Goal: Information Seeking & Learning: Find specific page/section

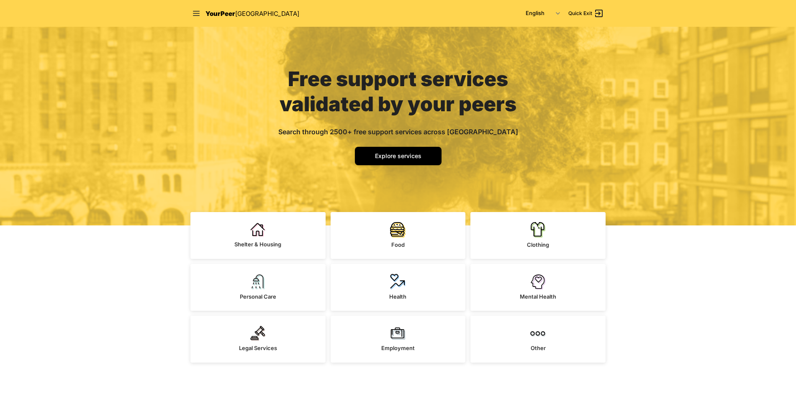
scroll to position [42, 0]
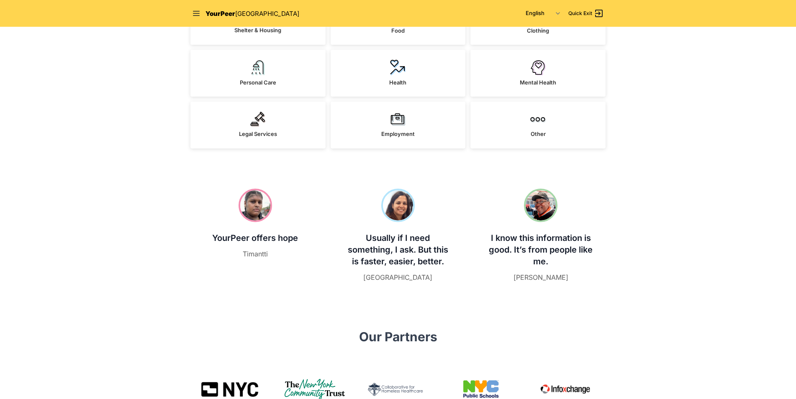
scroll to position [116, 0]
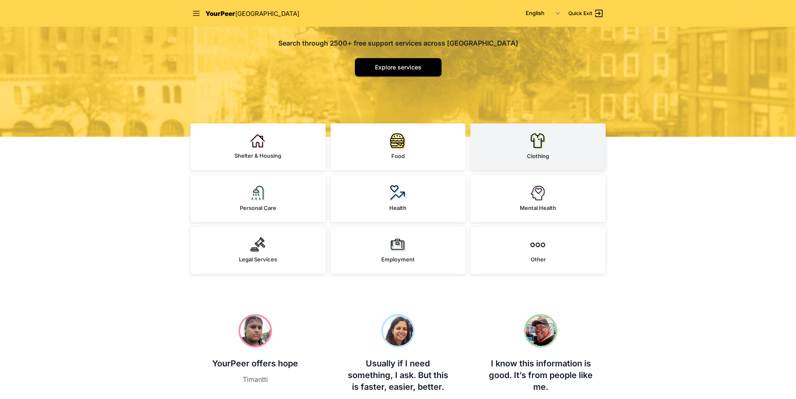
click at [534, 150] on link "Clothing" at bounding box center [537, 146] width 135 height 47
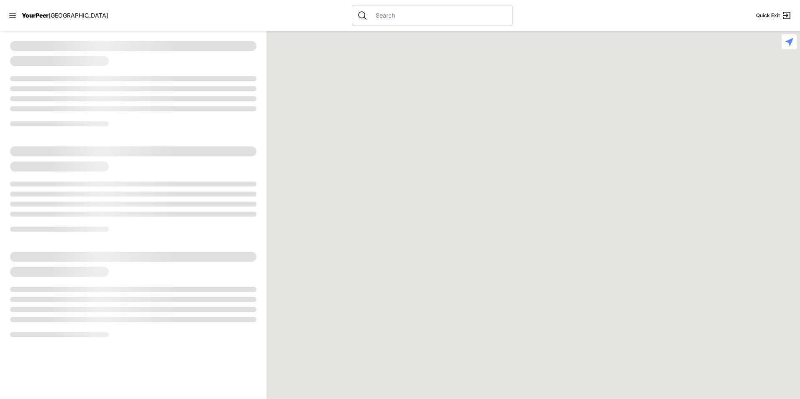
select select "recentlyUpdated"
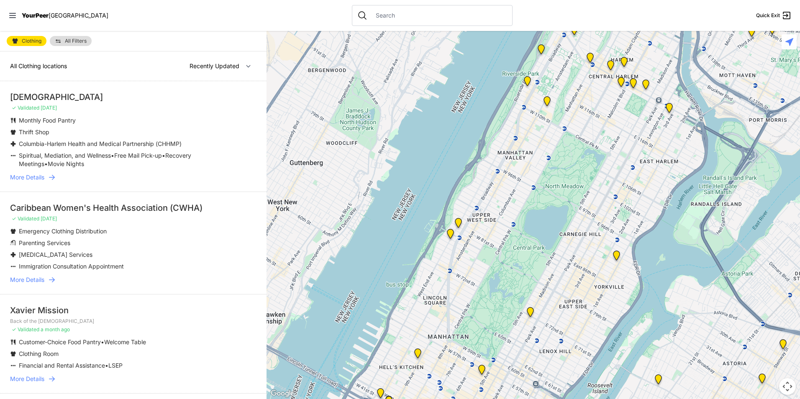
click at [31, 176] on span "More Details" at bounding box center [27, 177] width 34 height 8
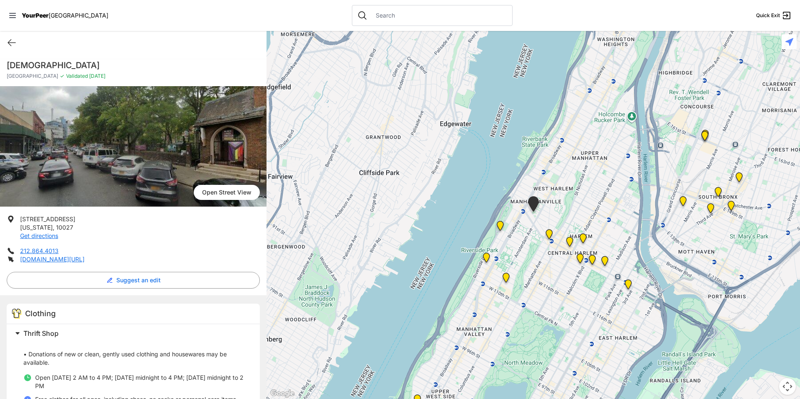
select select "recentlyUpdated"
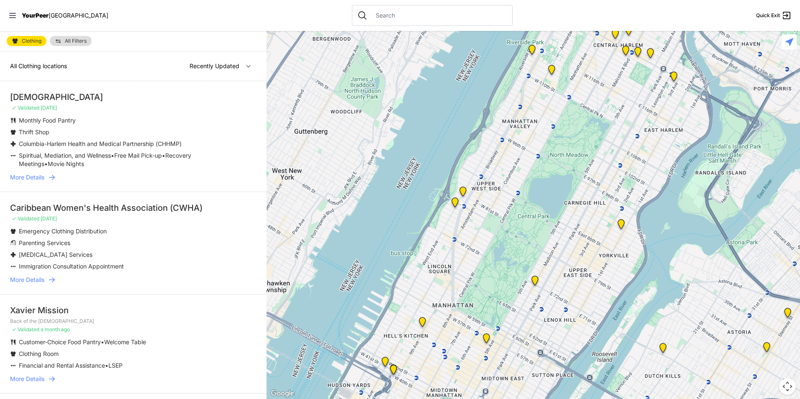
click at [160, 80] on div "All Clothing locations Nearby Recently Updated Most Services" at bounding box center [133, 66] width 267 height 30
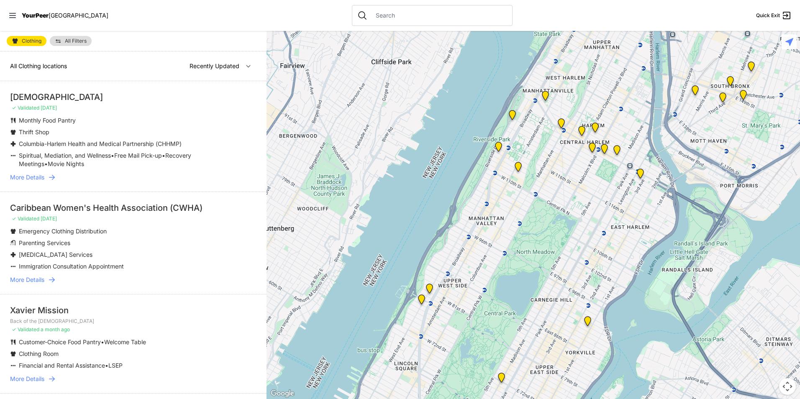
drag, startPoint x: 563, startPoint y: 143, endPoint x: 529, endPoint y: 248, distance: 109.9
click at [529, 248] on div at bounding box center [534, 215] width 534 height 368
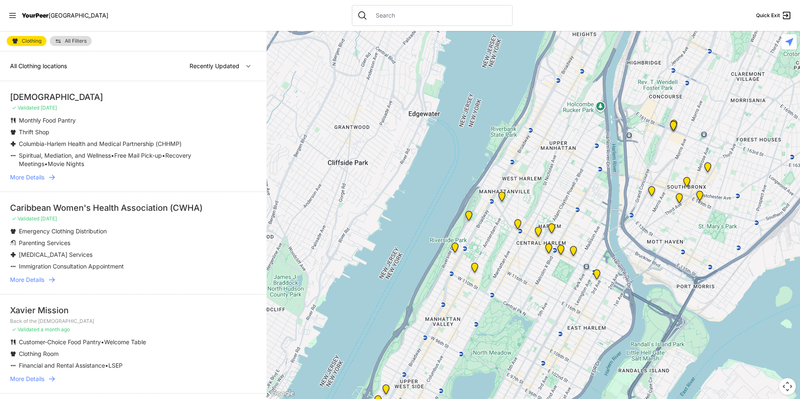
drag, startPoint x: 578, startPoint y: 160, endPoint x: 480, endPoint y: 310, distance: 178.7
click at [480, 310] on div at bounding box center [534, 215] width 534 height 368
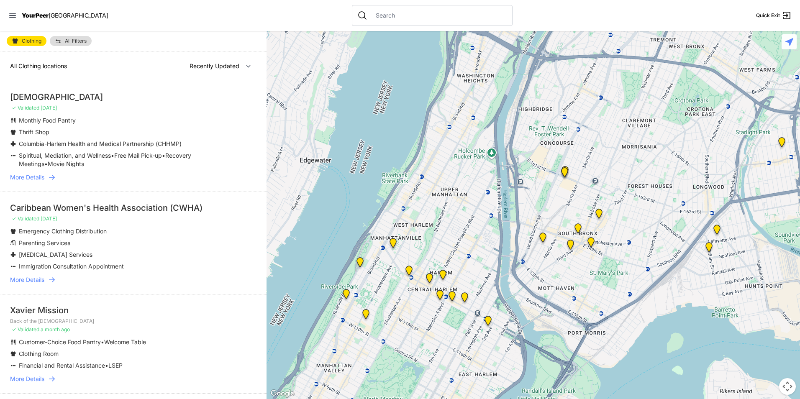
drag, startPoint x: 650, startPoint y: 257, endPoint x: 595, endPoint y: 258, distance: 54.8
click at [609, 257] on div at bounding box center [534, 215] width 534 height 368
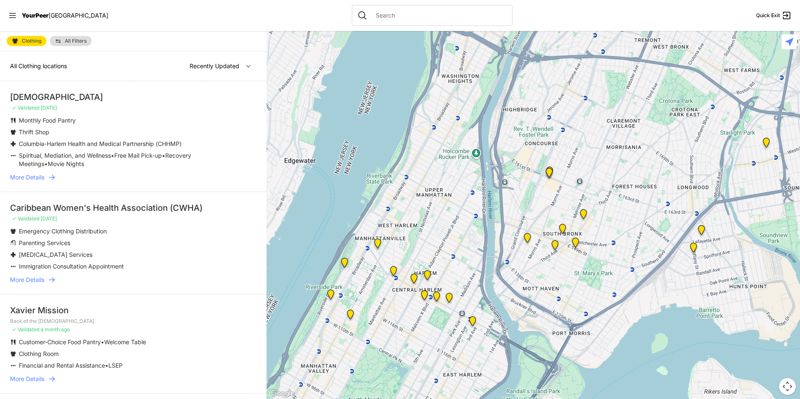
click at [573, 244] on img "The Bronx Pride Center" at bounding box center [575, 244] width 10 height 13
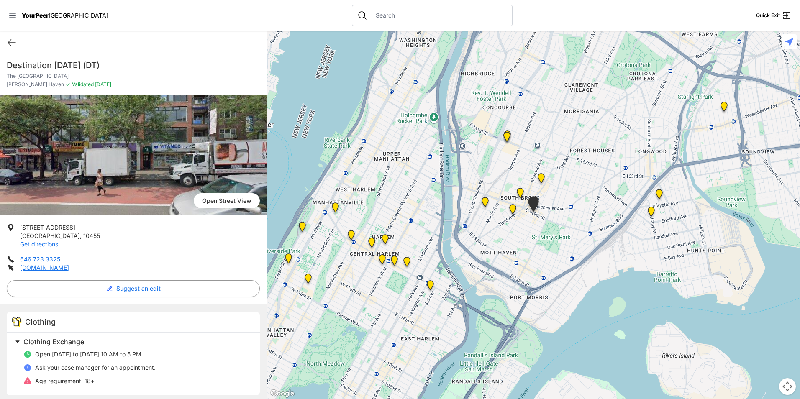
click at [518, 189] on img "The Bronx" at bounding box center [520, 194] width 10 height 13
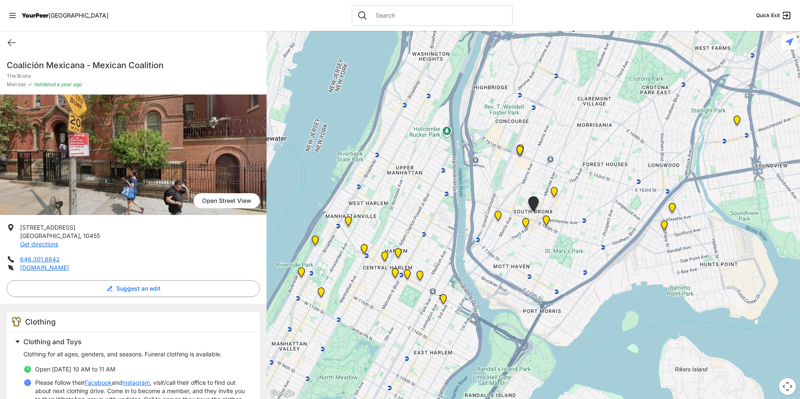
click at [528, 221] on img at bounding box center [526, 224] width 10 height 13
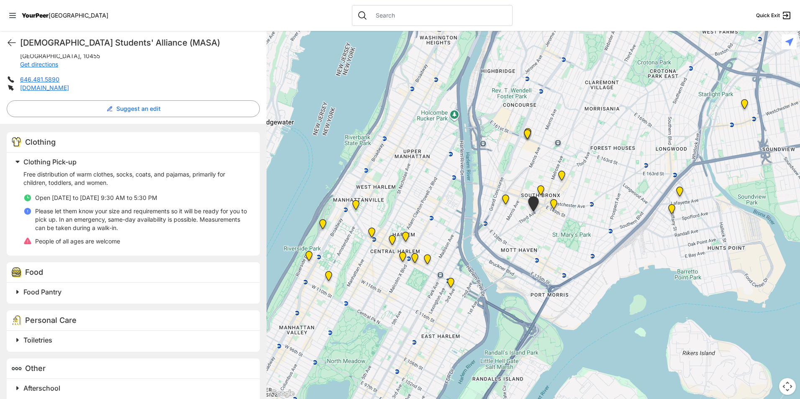
scroll to position [250, 0]
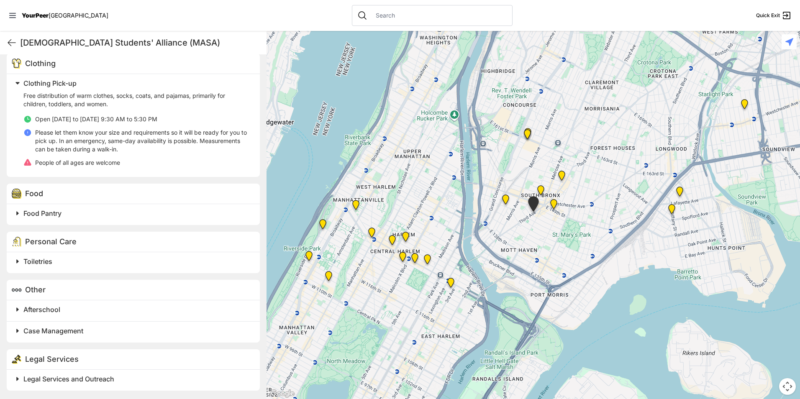
click at [92, 377] on span "Legal Services and Outreach" at bounding box center [68, 379] width 91 height 8
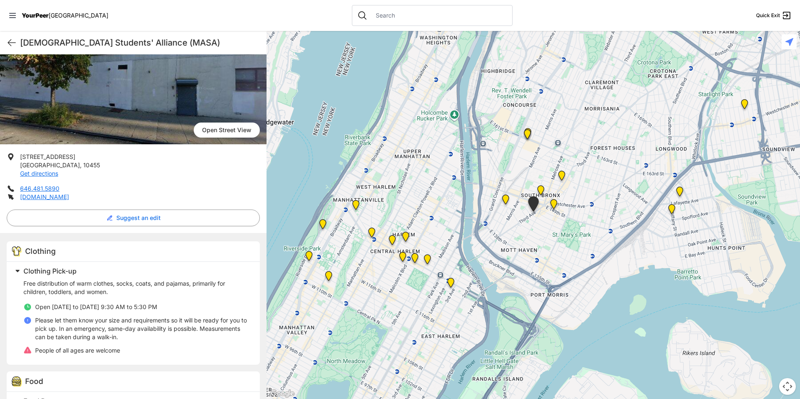
scroll to position [48, 0]
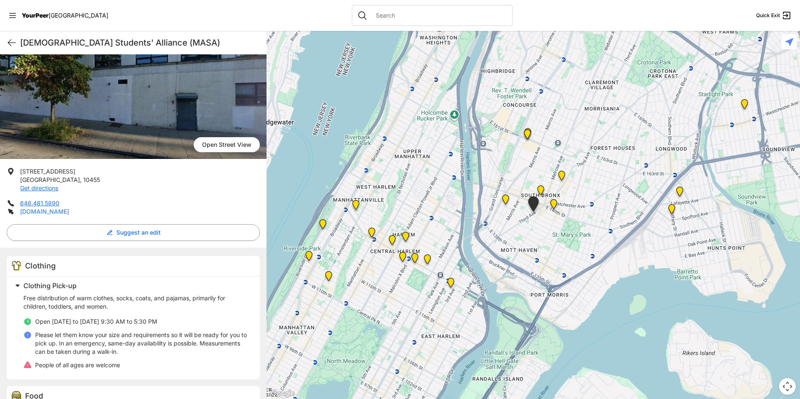
click at [44, 211] on link "[DOMAIN_NAME]" at bounding box center [44, 211] width 49 height 7
click at [504, 202] on img "Harm Reduction Center" at bounding box center [506, 201] width 10 height 13
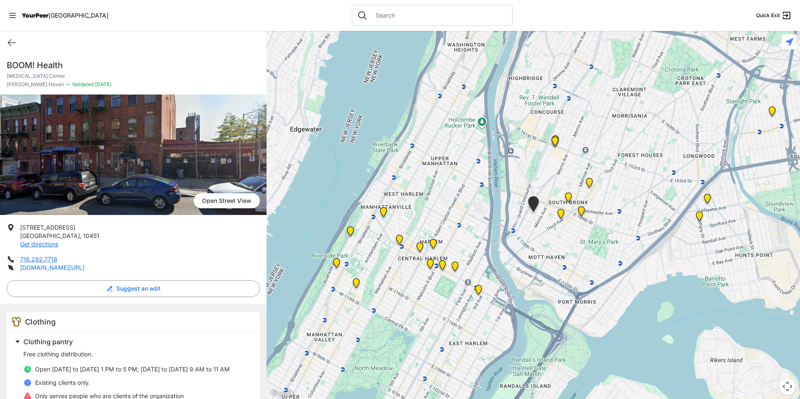
click at [52, 269] on link "[DOMAIN_NAME][URL]" at bounding box center [52, 267] width 64 height 7
click at [568, 194] on img "The Bronx" at bounding box center [568, 199] width 10 height 13
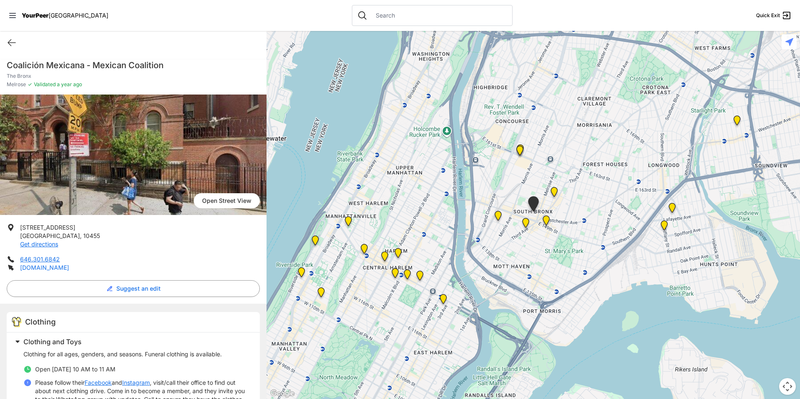
click at [66, 267] on link "[DOMAIN_NAME]" at bounding box center [44, 267] width 49 height 7
click at [548, 224] on img "The Bronx Pride Center" at bounding box center [546, 222] width 10 height 13
click at [548, 221] on img "The Bronx Pride Center" at bounding box center [546, 222] width 10 height 13
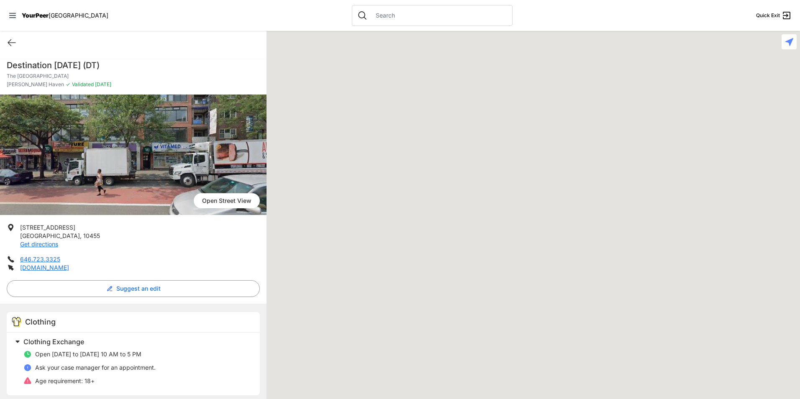
click at [545, 222] on div at bounding box center [534, 215] width 534 height 368
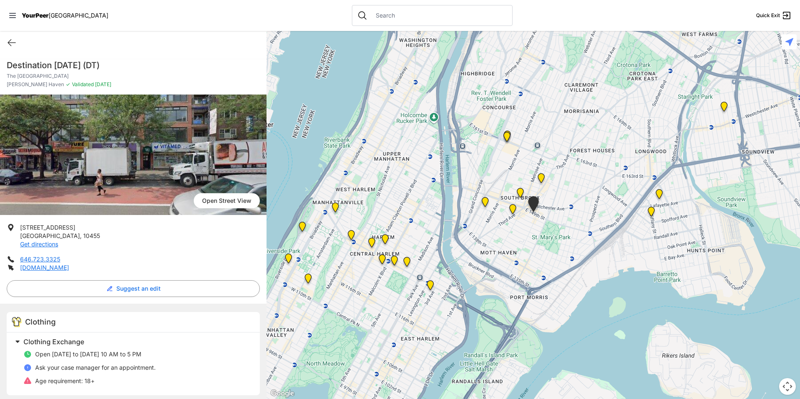
click at [542, 179] on img "Bronx Youth Center (BYC)" at bounding box center [541, 179] width 10 height 13
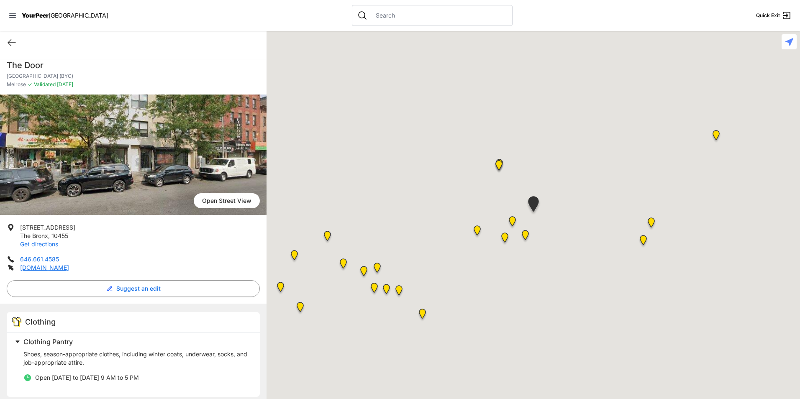
click at [544, 177] on div at bounding box center [534, 215] width 534 height 368
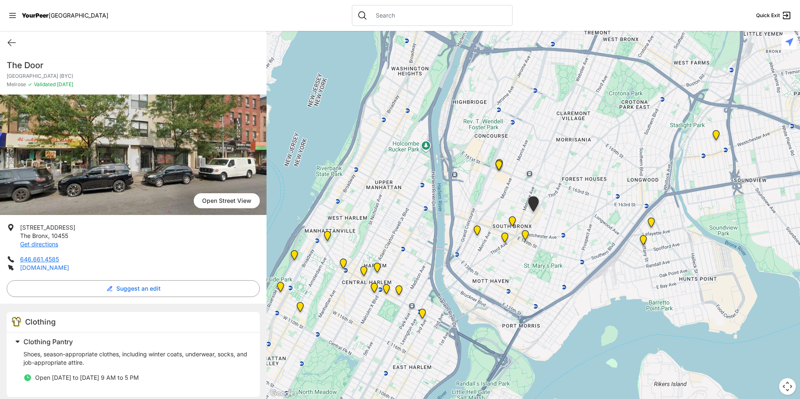
click at [26, 267] on link "[DOMAIN_NAME]" at bounding box center [44, 267] width 49 height 7
